Goal: Task Accomplishment & Management: Manage account settings

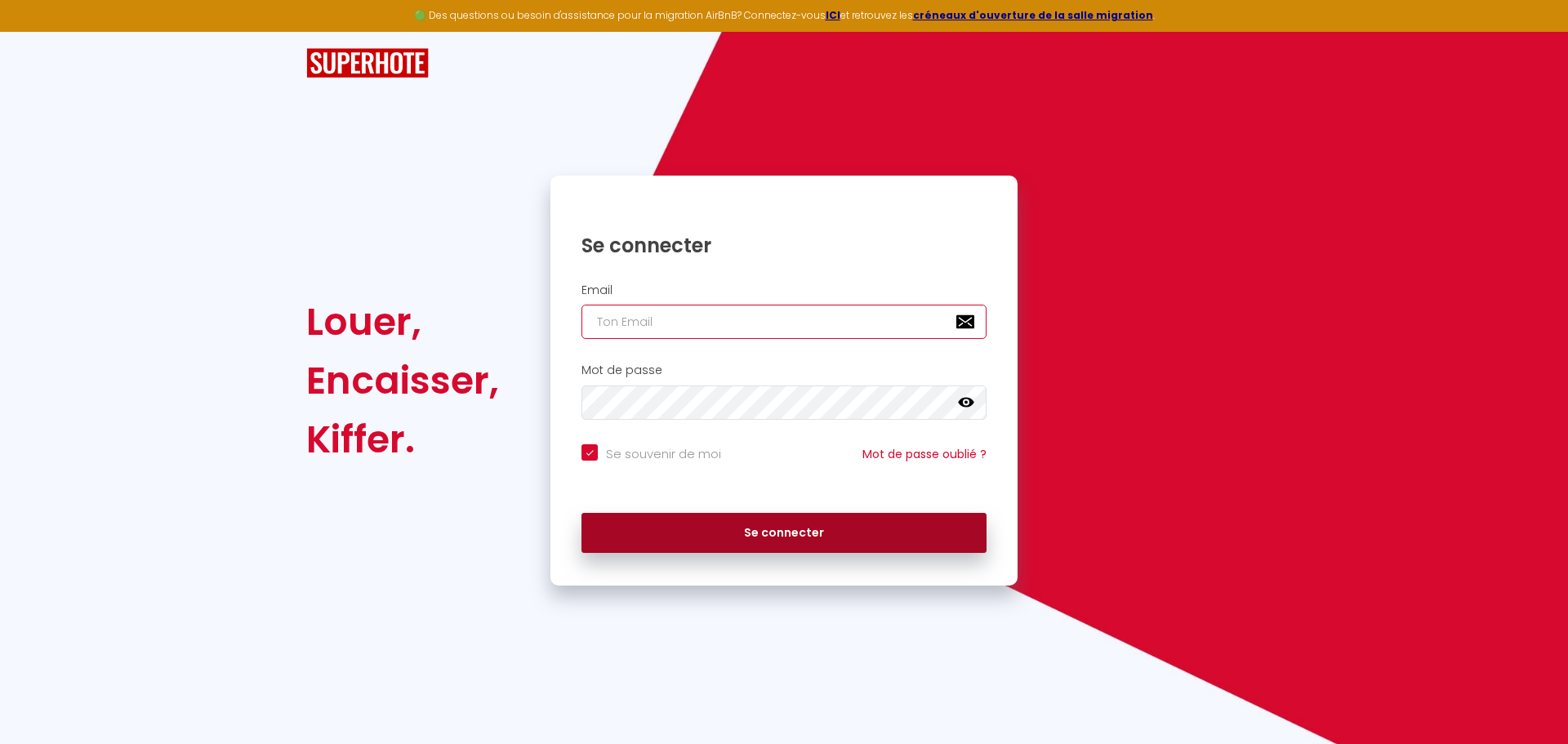
type input "[PERSON_NAME][EMAIL_ADDRESS][PERSON_NAME][DOMAIN_NAME]"
click at [790, 535] on button "Se connecter" at bounding box center [784, 533] width 405 height 41
checkbox input "true"
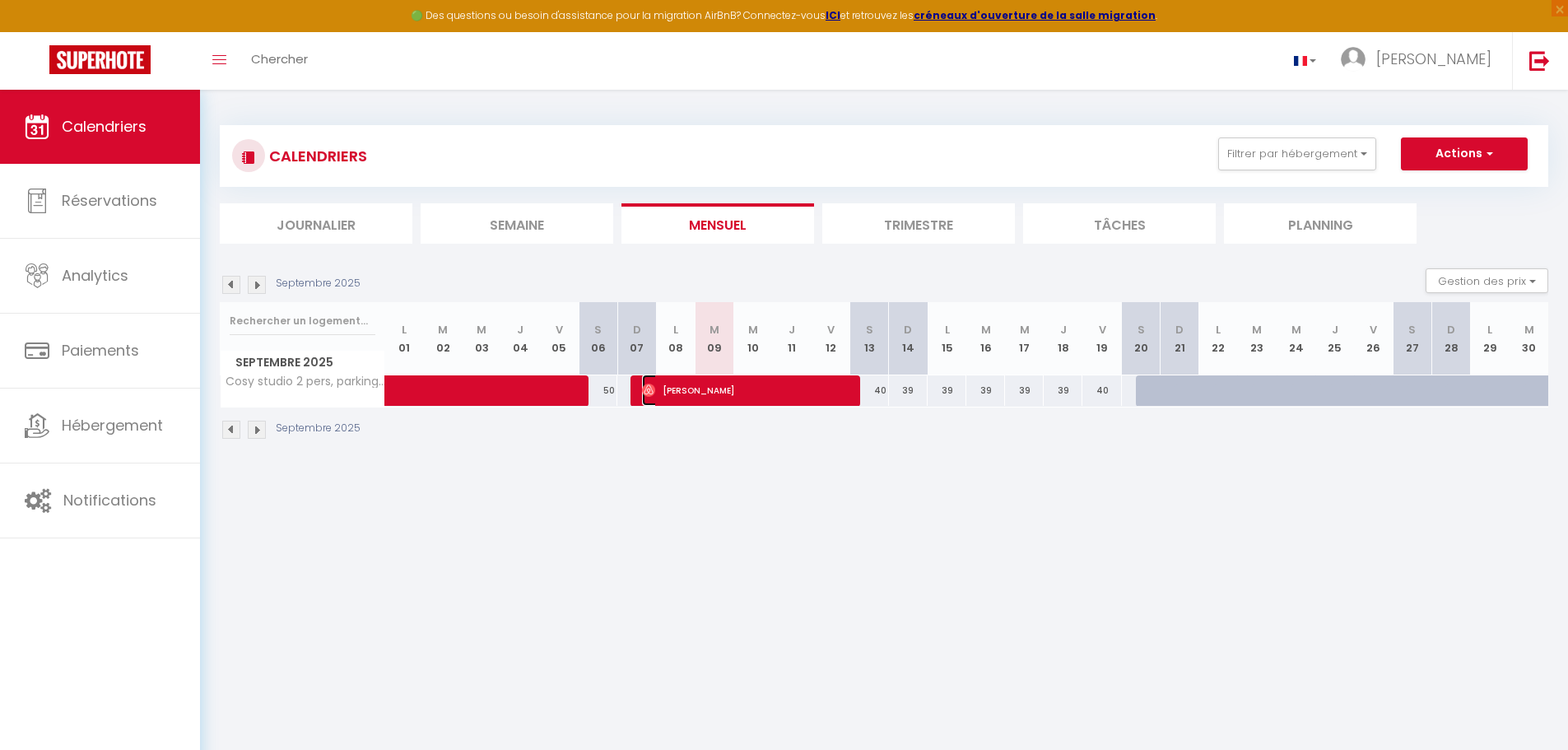
click at [758, 391] on span "[PERSON_NAME]" at bounding box center [745, 390] width 207 height 31
select select "OK"
select select "0"
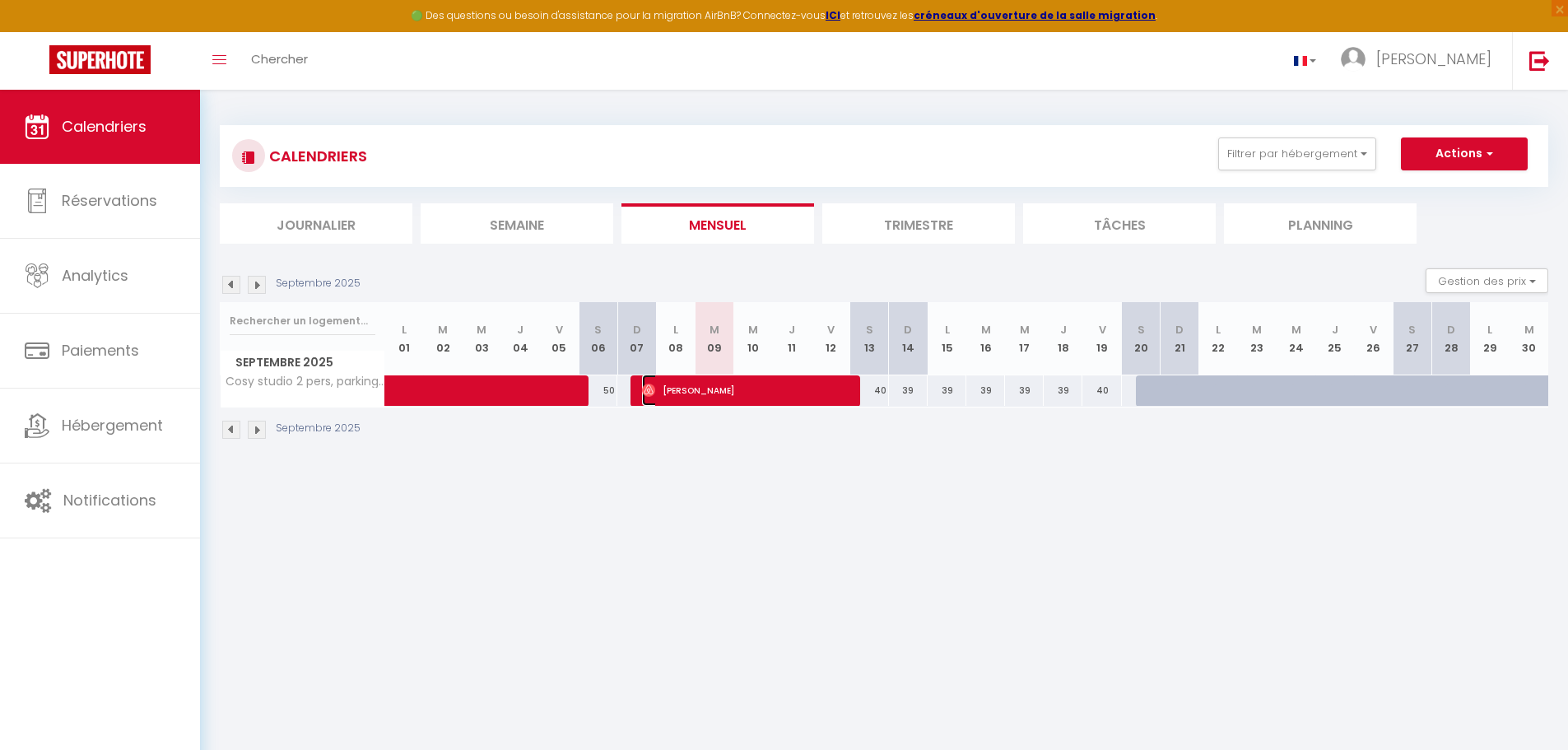
select select "1"
select select
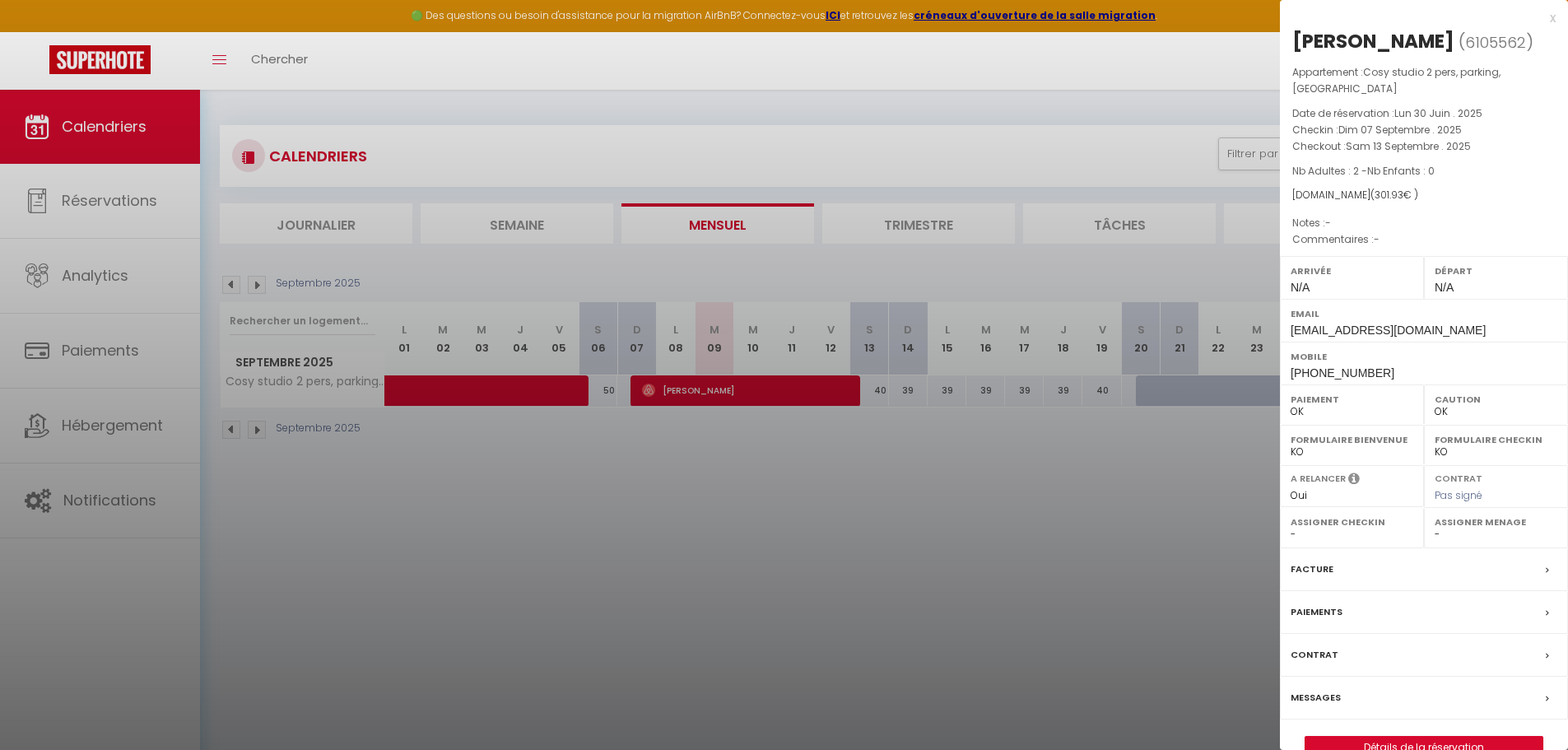
click at [1546, 609] on icon at bounding box center [1547, 614] width 3 height 10
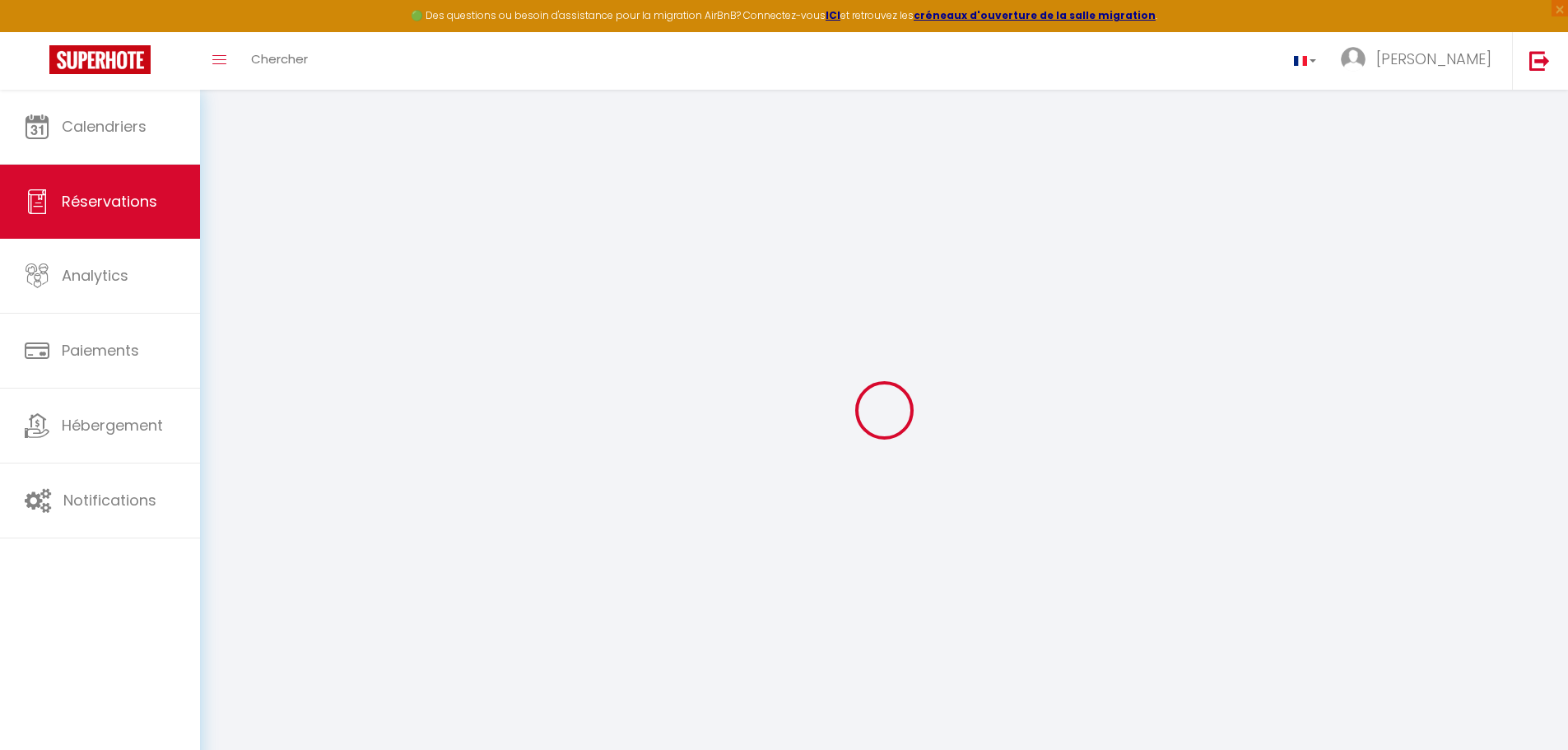
select select
checkbox input "false"
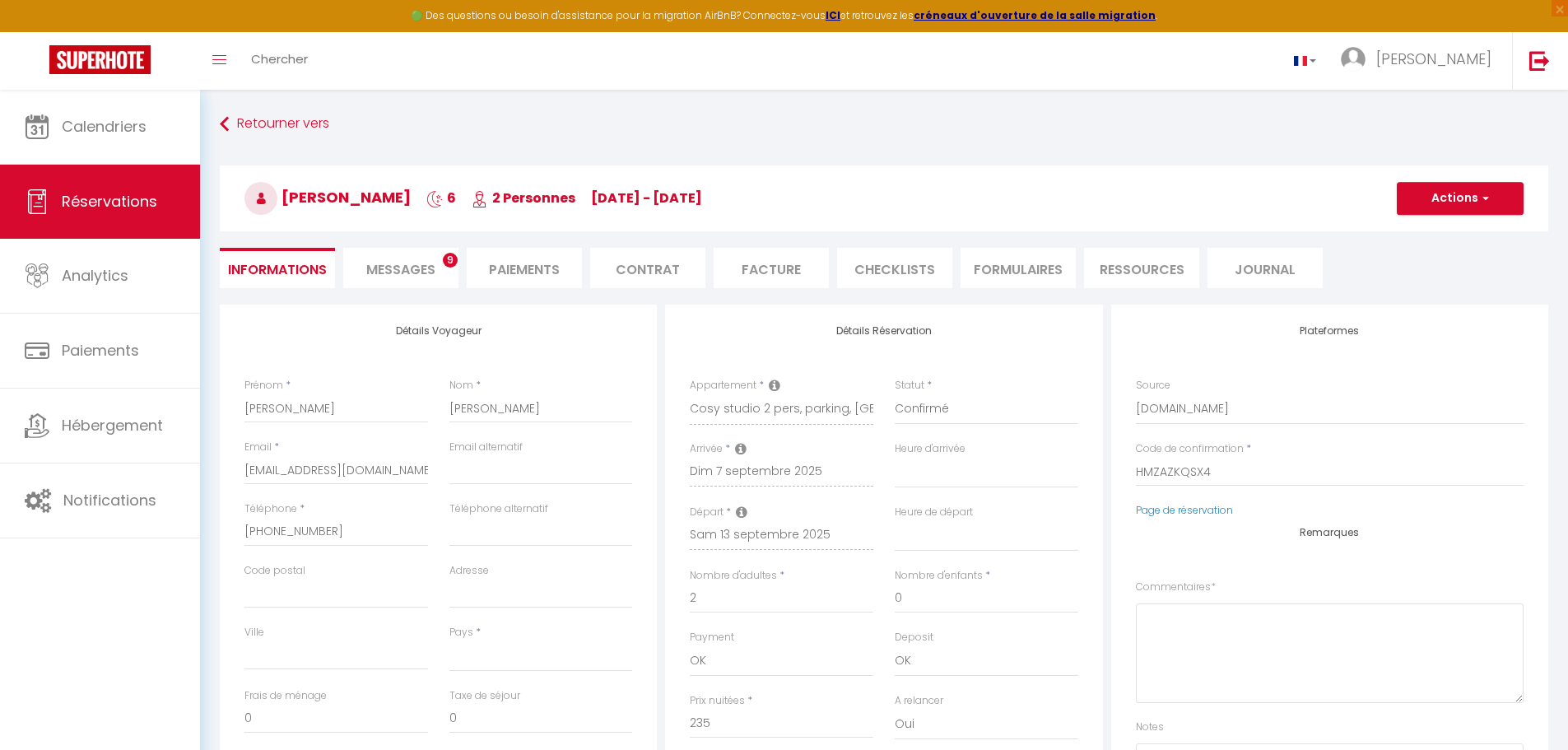
select select
checkbox input "false"
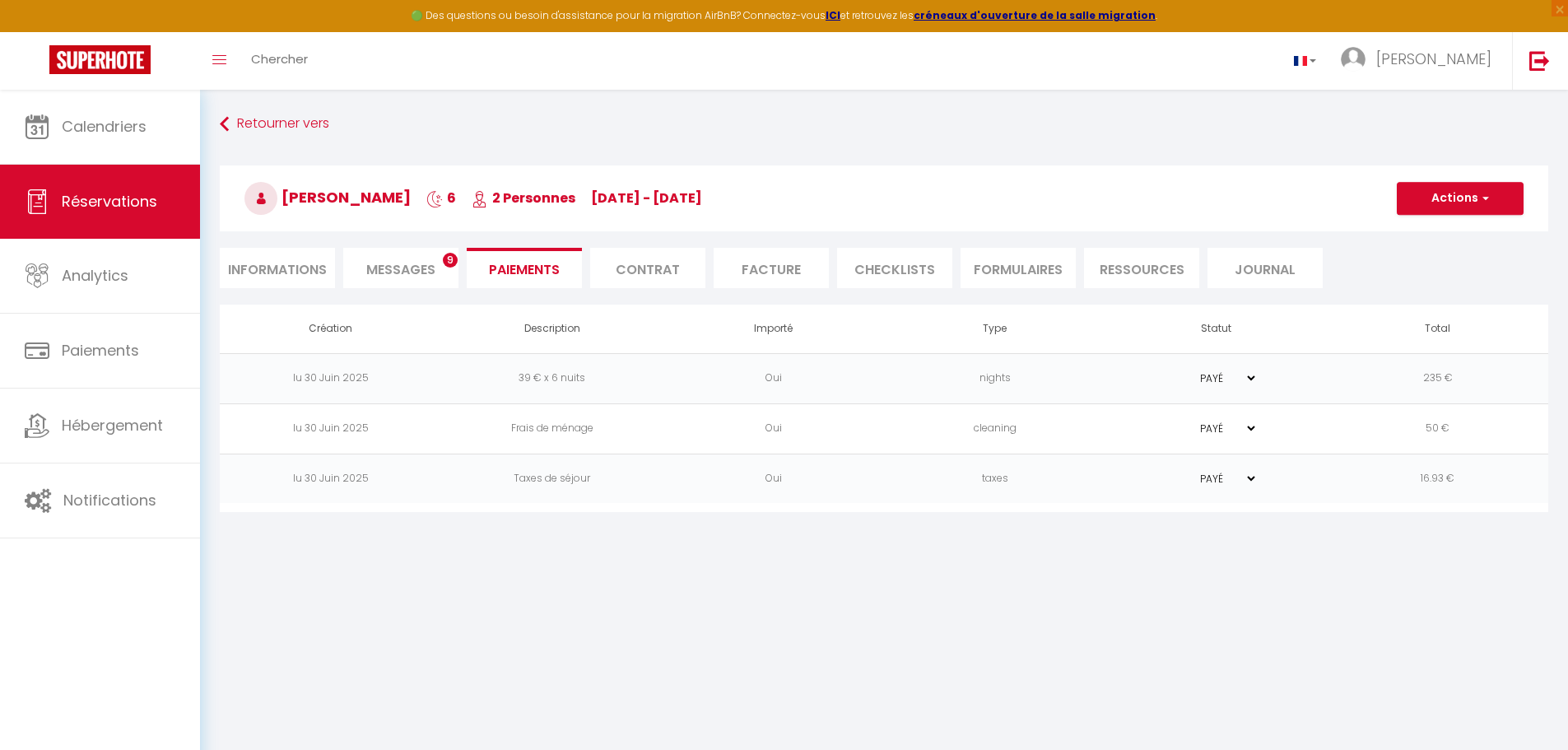
click at [407, 263] on span "Messages" at bounding box center [401, 269] width 70 height 19
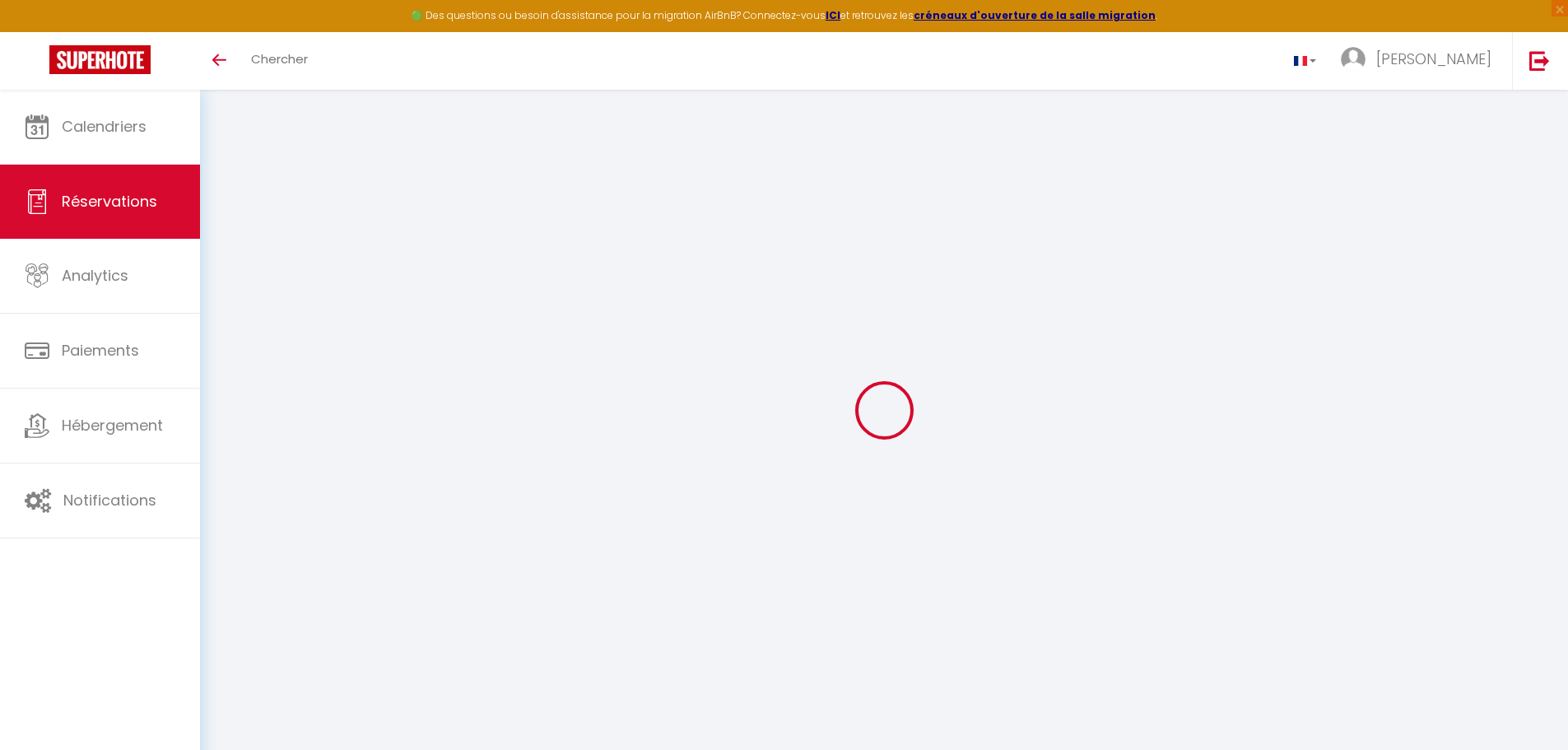
select select
checkbox input "false"
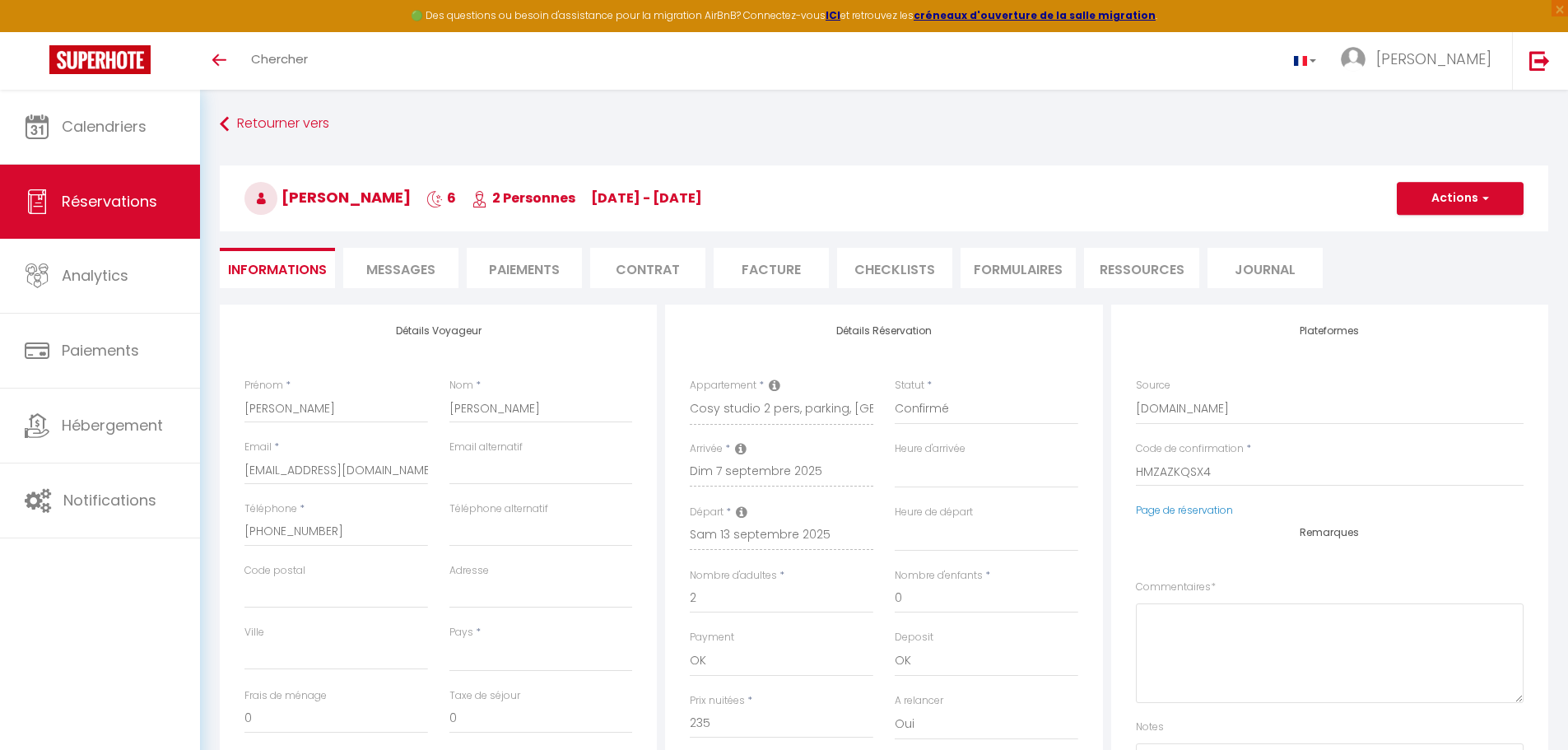
select select
checkbox input "false"
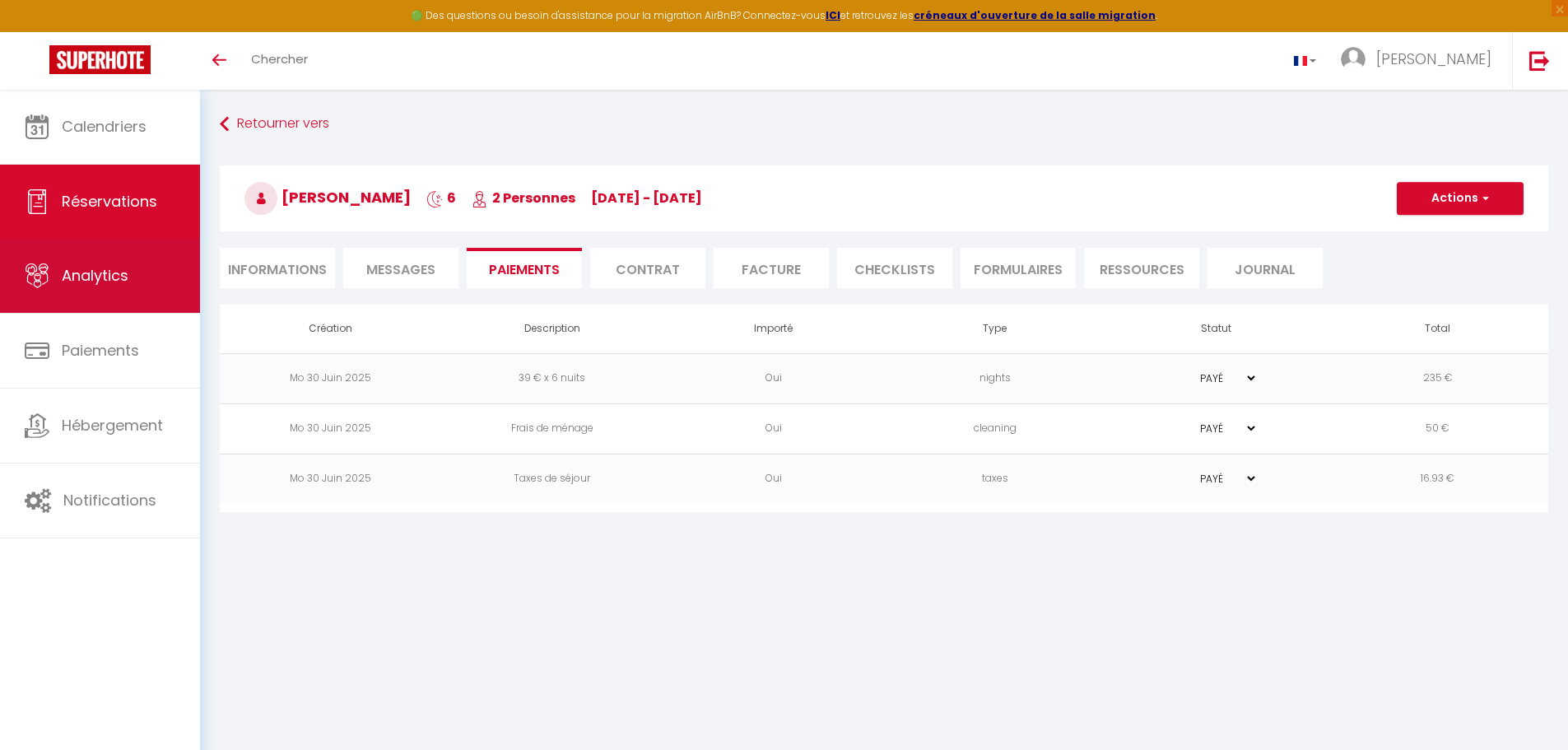
click at [127, 260] on link "Analytics" at bounding box center [100, 275] width 200 height 74
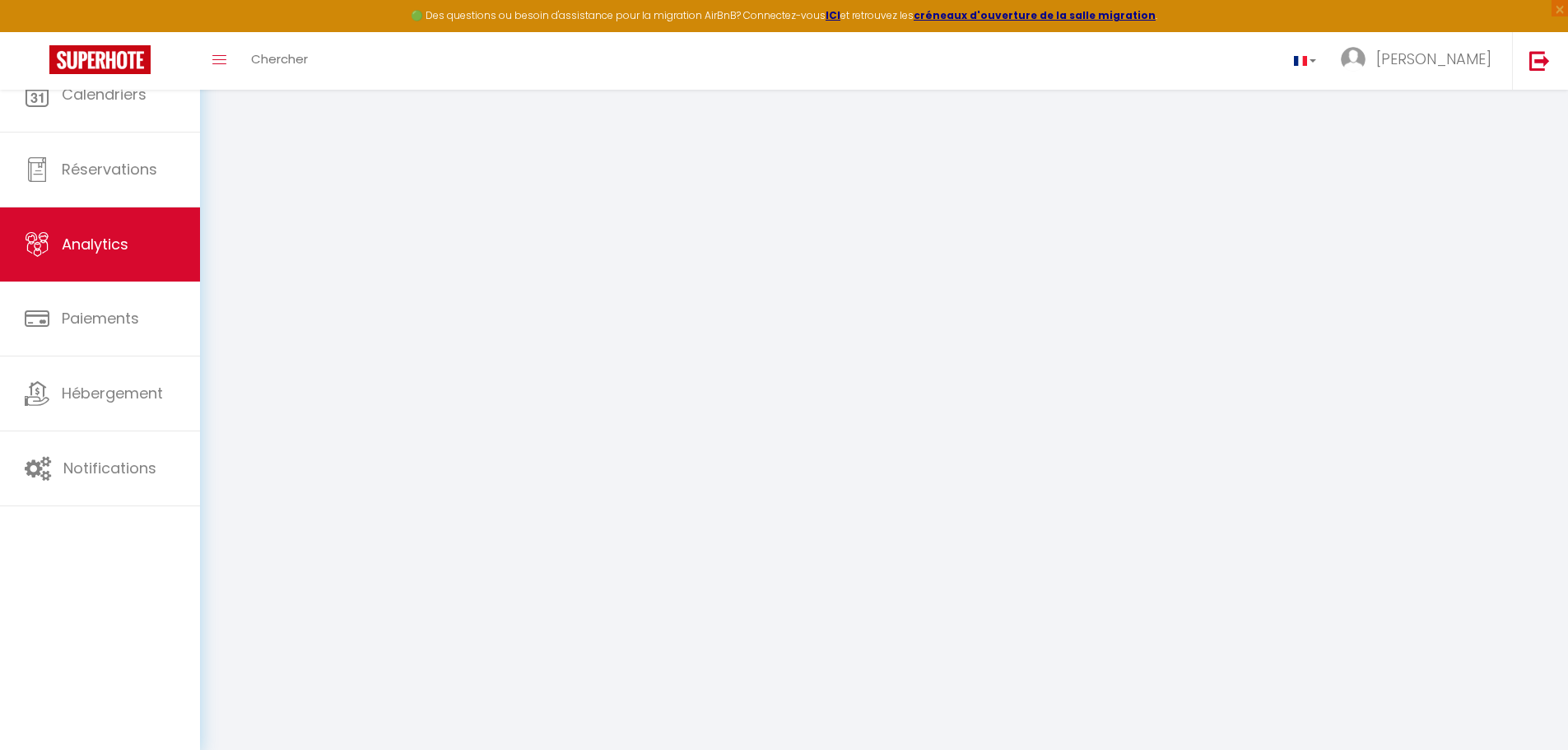
select select "2025"
select select "9"
